Goal: Task Accomplishment & Management: Use online tool/utility

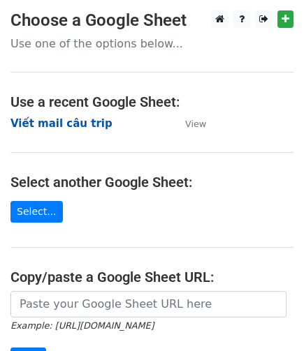
click at [87, 122] on strong "Viết mail câu trip" at bounding box center [61, 123] width 102 height 13
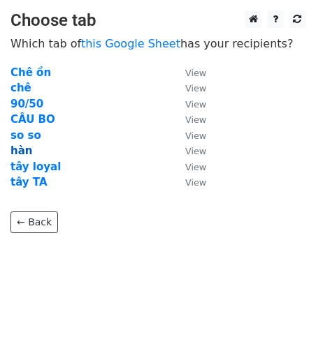
click at [26, 150] on strong "hàn" at bounding box center [21, 151] width 22 height 13
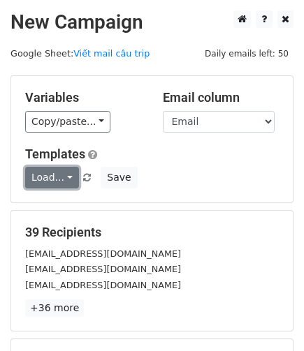
click at [61, 178] on link "Load..." at bounding box center [52, 178] width 54 height 22
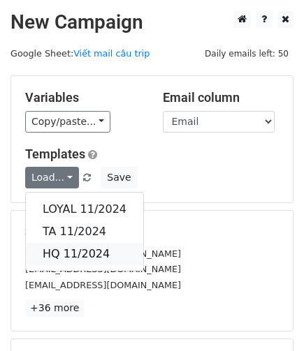
click at [82, 247] on link "HQ 11/2024" at bounding box center [84, 254] width 117 height 22
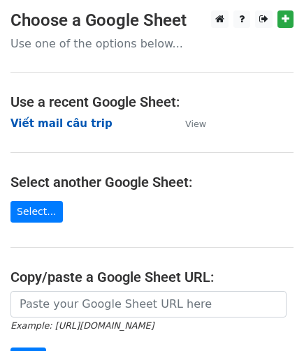
click at [66, 122] on strong "Viết mail câu trip" at bounding box center [61, 123] width 102 height 13
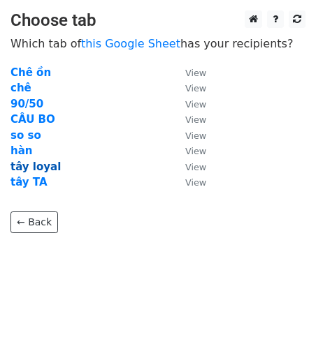
click at [15, 166] on strong "tây loyal" at bounding box center [35, 167] width 50 height 13
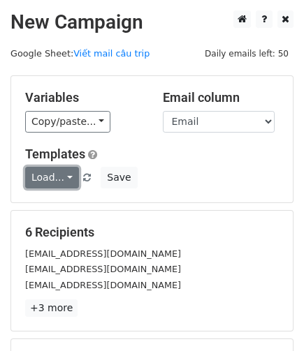
click at [63, 175] on link "Load..." at bounding box center [52, 178] width 54 height 22
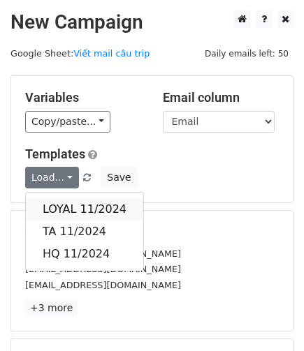
click at [79, 205] on link "LOYAL 11/2024" at bounding box center [84, 209] width 117 height 22
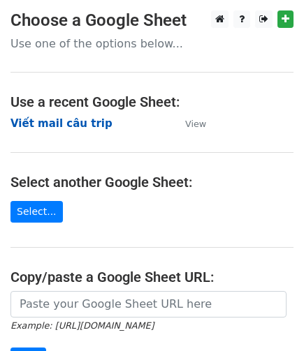
click at [63, 124] on strong "Viết mail câu trip" at bounding box center [61, 123] width 102 height 13
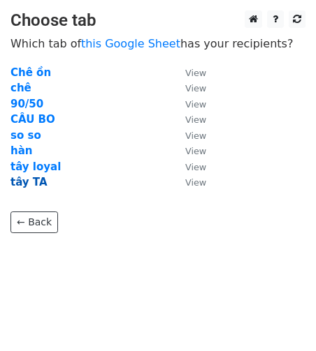
click at [20, 181] on strong "tây TA" at bounding box center [28, 182] width 37 height 13
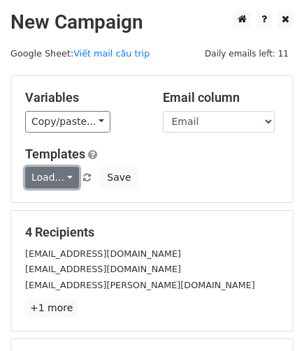
click at [57, 181] on link "Load..." at bounding box center [52, 178] width 54 height 22
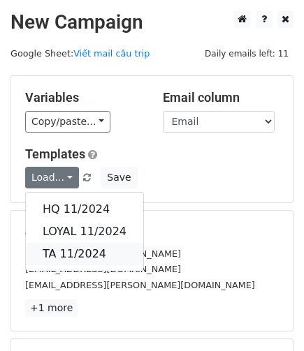
click at [86, 252] on link "TA 11/2024" at bounding box center [84, 254] width 117 height 22
